Goal: Find specific page/section: Find specific page/section

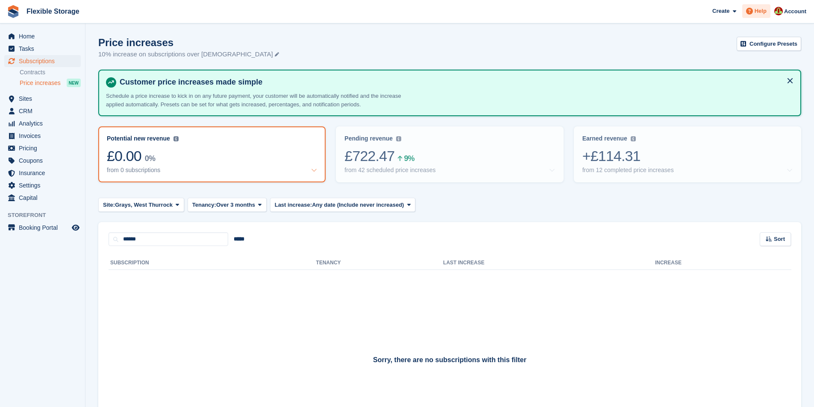
click at [758, 12] on span "Help" at bounding box center [761, 11] width 12 height 9
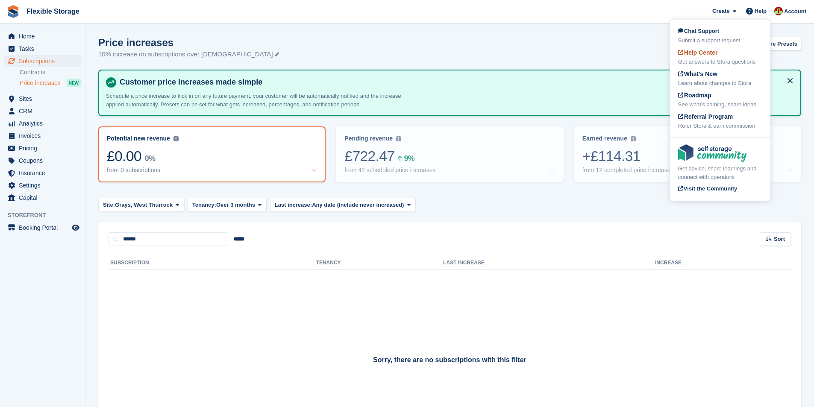
click at [718, 55] on span "Help Center" at bounding box center [698, 52] width 40 height 7
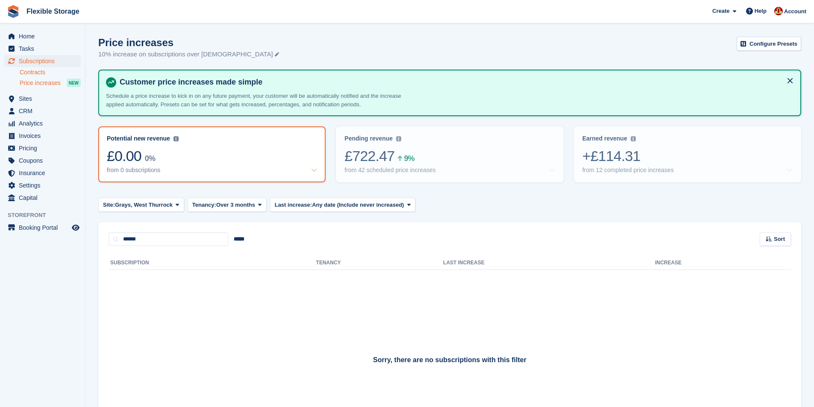
click at [23, 70] on link "Contracts" at bounding box center [50, 72] width 61 height 8
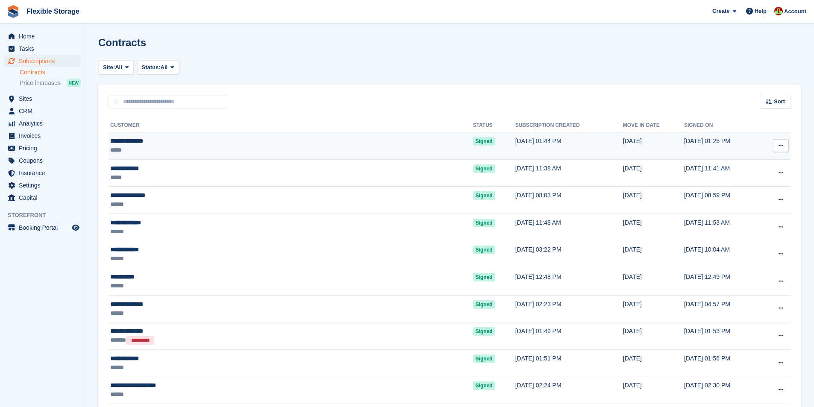
click at [784, 147] on button at bounding box center [781, 145] width 16 height 13
click at [754, 163] on p "View contact" at bounding box center [748, 162] width 74 height 11
click at [781, 142] on button at bounding box center [781, 145] width 16 height 13
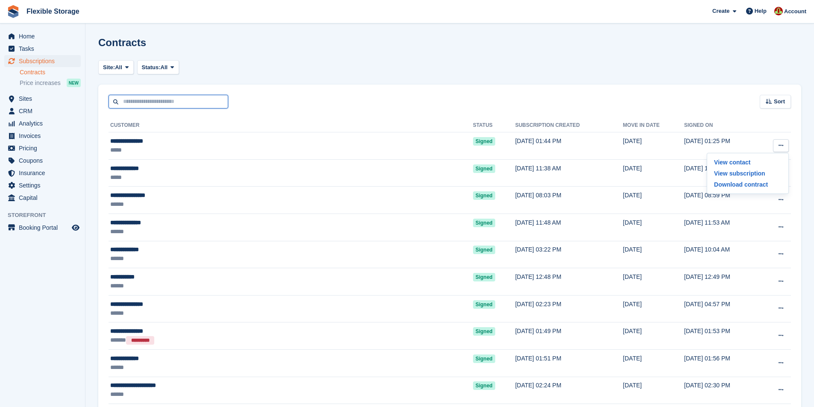
click at [144, 103] on input "text" at bounding box center [169, 102] width 120 height 14
click at [40, 112] on span "CRM" at bounding box center [44, 111] width 51 height 12
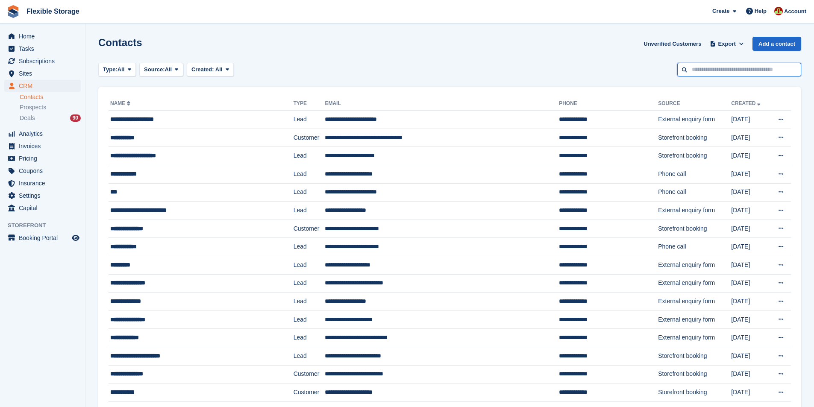
click at [763, 71] on input "text" at bounding box center [739, 70] width 124 height 14
type input "*****"
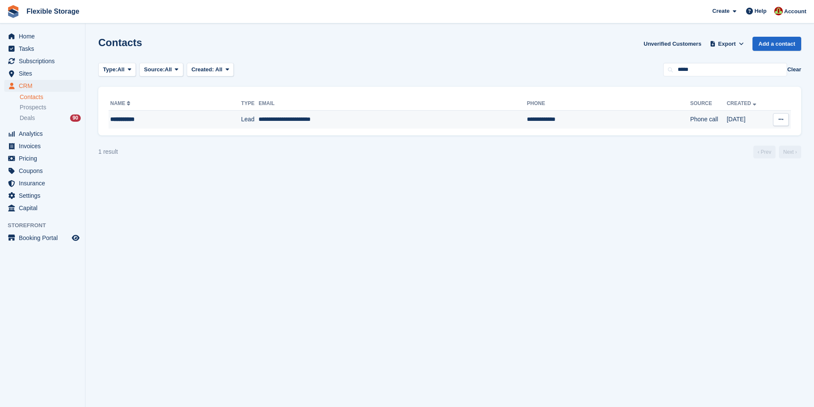
click at [345, 126] on td "**********" at bounding box center [393, 120] width 268 height 18
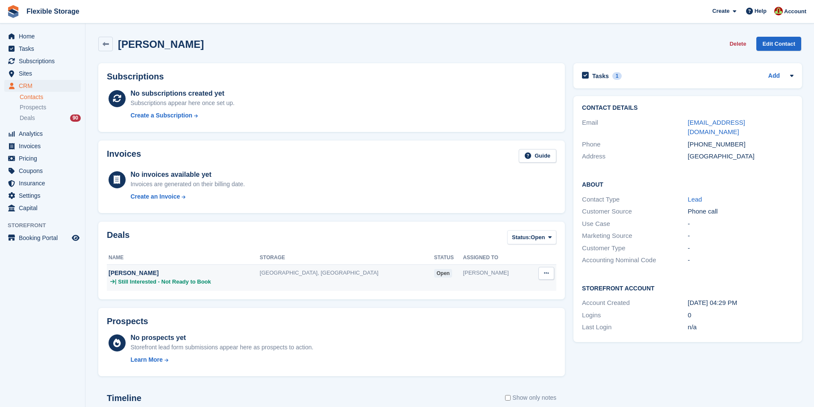
click at [155, 270] on div "[PERSON_NAME]" at bounding box center [184, 273] width 151 height 9
